Goal: Find specific page/section: Find specific page/section

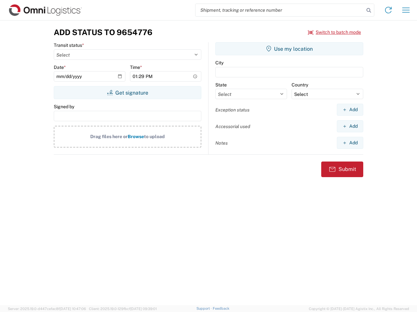
click at [280, 10] on input "search" at bounding box center [279, 10] width 169 height 12
click at [368, 10] on icon at bounding box center [368, 10] width 9 height 9
click at [388, 10] on icon at bounding box center [388, 10] width 10 height 10
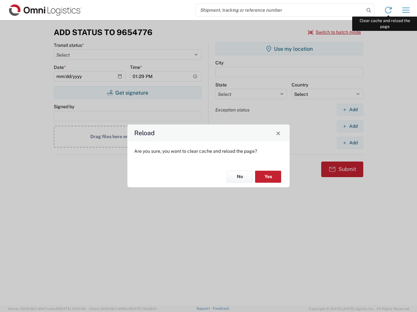
click at [406, 10] on div "Reload Are you sure, you want to clear cache and reload the page? No Yes" at bounding box center [208, 156] width 417 height 312
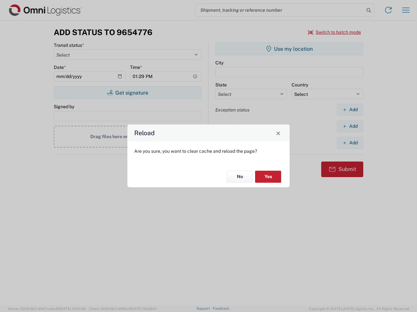
click at [334, 32] on div "Reload Are you sure, you want to clear cache and reload the page? No Yes" at bounding box center [208, 156] width 417 height 312
click at [127, 93] on div "Reload Are you sure, you want to clear cache and reload the page? No Yes" at bounding box center [208, 156] width 417 height 312
click at [289, 49] on div "Reload Are you sure, you want to clear cache and reload the page? No Yes" at bounding box center [208, 156] width 417 height 312
click at [350, 110] on div "Reload Are you sure, you want to clear cache and reload the page? No Yes" at bounding box center [208, 156] width 417 height 312
click at [350, 126] on div "Reload Are you sure, you want to clear cache and reload the page? No Yes" at bounding box center [208, 156] width 417 height 312
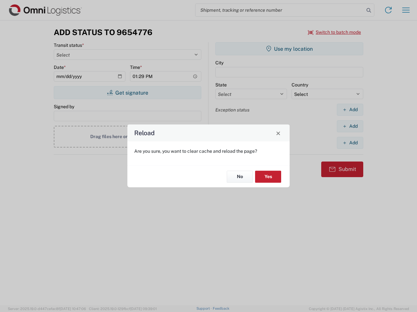
click at [350, 143] on div "Reload Are you sure, you want to clear cache and reload the page? No Yes" at bounding box center [208, 156] width 417 height 312
